Goal: Transaction & Acquisition: Purchase product/service

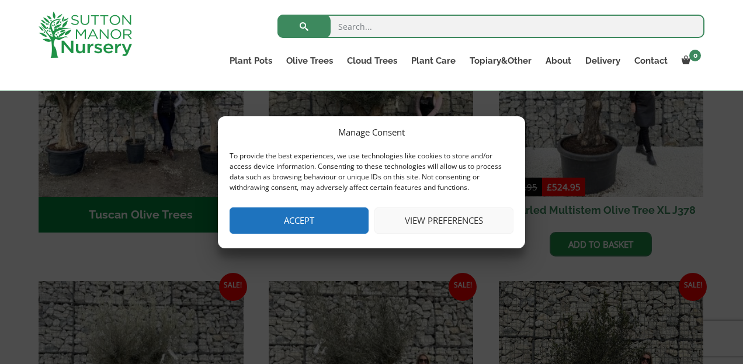
scroll to position [533, 0]
click at [423, 222] on button "View preferences" at bounding box center [443, 220] width 139 height 26
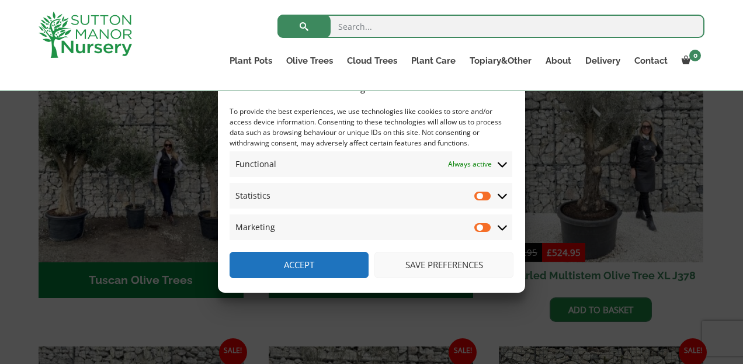
scroll to position [468, 0]
click at [485, 199] on input "Statistics" at bounding box center [483, 196] width 18 height 12
click at [475, 194] on input "Statistics" at bounding box center [483, 196] width 18 height 12
checkbox input "false"
click at [302, 263] on button "Accept" at bounding box center [298, 265] width 139 height 26
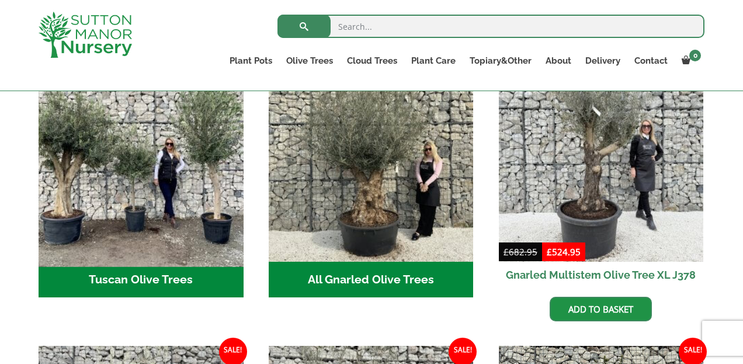
click at [170, 200] on img "Visit product category Tuscan Olive Trees" at bounding box center [140, 158] width 215 height 215
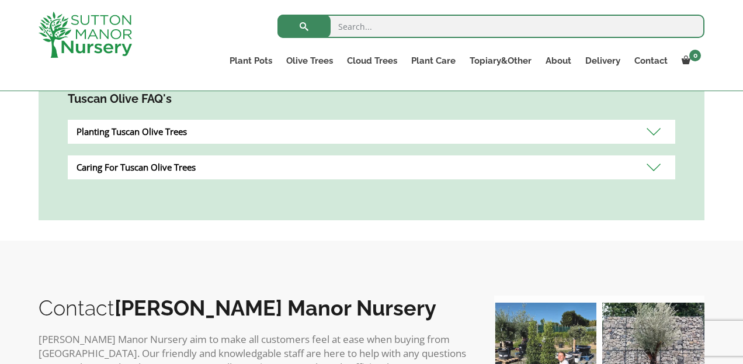
scroll to position [670, 0]
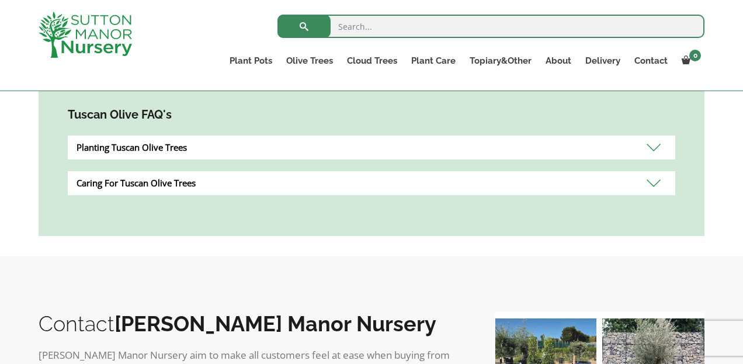
click at [653, 178] on div "Caring For Tuscan Olive Trees" at bounding box center [371, 183] width 607 height 24
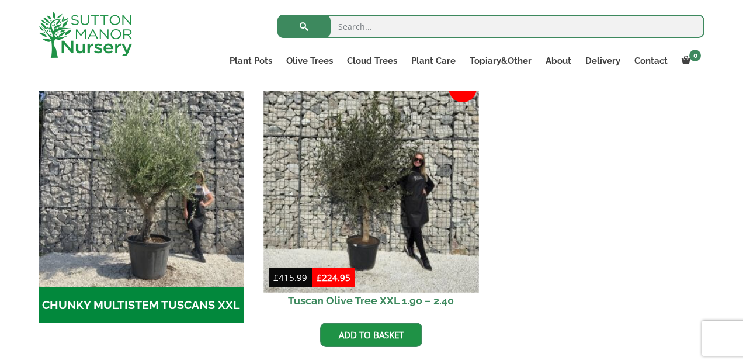
scroll to position [368, 0]
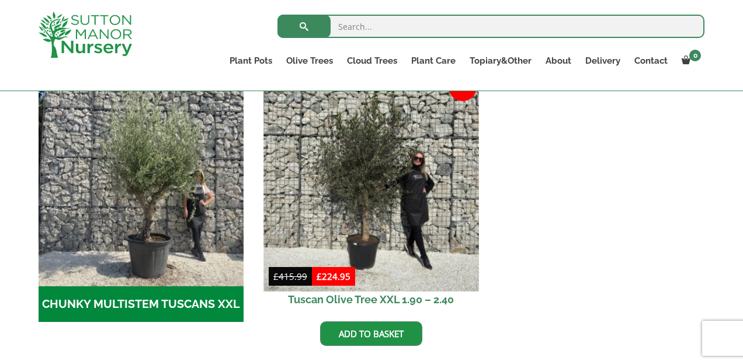
click at [389, 263] on img at bounding box center [370, 183] width 215 height 215
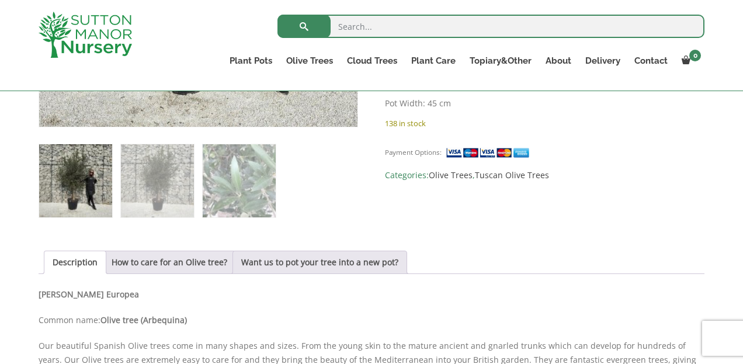
scroll to position [455, 0]
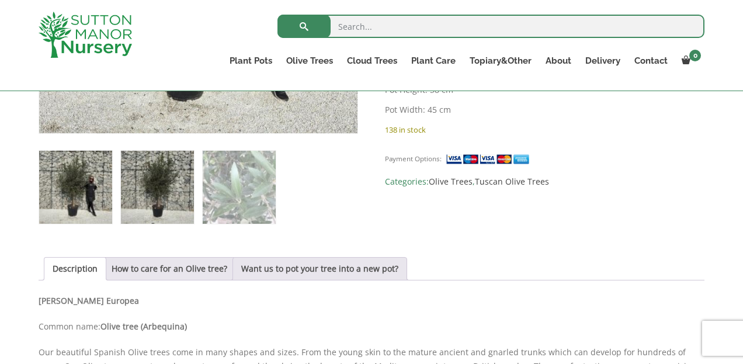
click at [148, 187] on img at bounding box center [157, 187] width 73 height 73
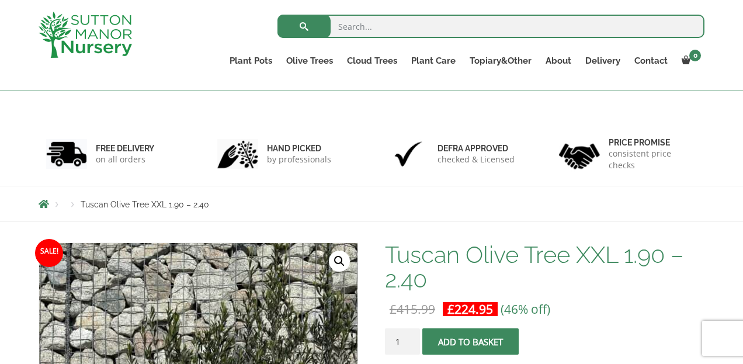
scroll to position [137, 0]
